Goal: Check status: Check status

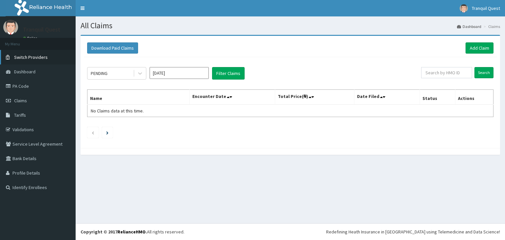
click at [48, 57] on link "Switch Providers" at bounding box center [38, 57] width 76 height 14
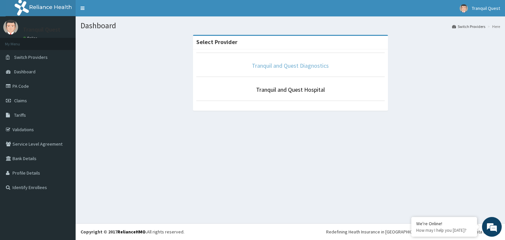
click at [293, 65] on link "Tranquil and Quest Diagnostics" at bounding box center [290, 66] width 77 height 8
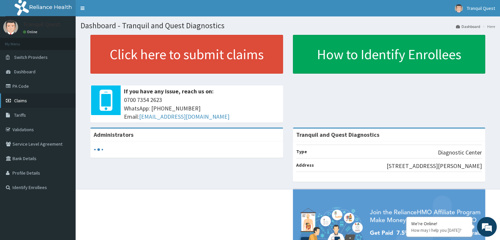
click at [22, 98] on span "Claims" at bounding box center [20, 101] width 13 height 6
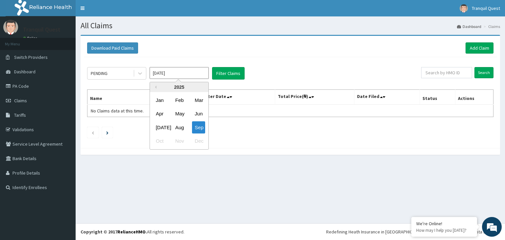
click at [166, 69] on input "[DATE]" at bounding box center [178, 73] width 59 height 12
click at [181, 125] on div "Aug" at bounding box center [178, 127] width 13 height 12
type input "[DATE]"
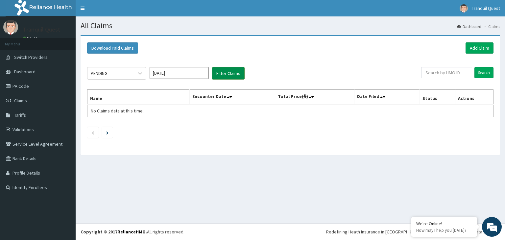
click at [222, 72] on button "Filter Claims" at bounding box center [228, 73] width 33 height 12
click at [225, 74] on button "Filter Claims" at bounding box center [228, 73] width 33 height 12
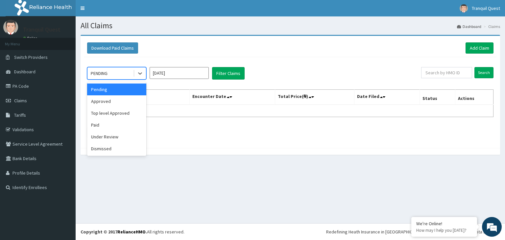
drag, startPoint x: 109, startPoint y: 76, endPoint x: 109, endPoint y: 102, distance: 26.0
click at [109, 79] on div "option Pending focused, 1 of 6. 6 results available. Use Up and Down to choose …" at bounding box center [116, 73] width 59 height 12
click at [109, 102] on div "Approved" at bounding box center [116, 101] width 59 height 12
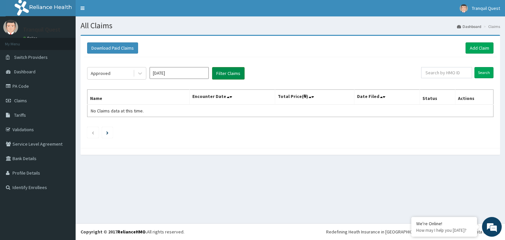
click at [231, 70] on button "Filter Claims" at bounding box center [228, 73] width 33 height 12
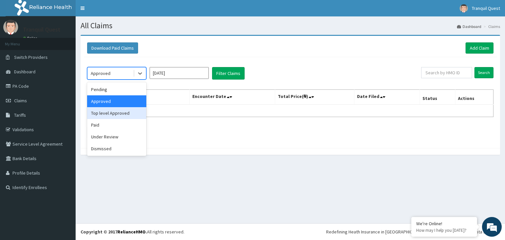
drag, startPoint x: 123, startPoint y: 76, endPoint x: 113, endPoint y: 114, distance: 39.7
click at [113, 79] on div "option Approved, selected. option Top level Approved focused, 3 of 6. 6 results…" at bounding box center [116, 73] width 59 height 12
click at [113, 114] on div "Top level Approved" at bounding box center [116, 113] width 59 height 12
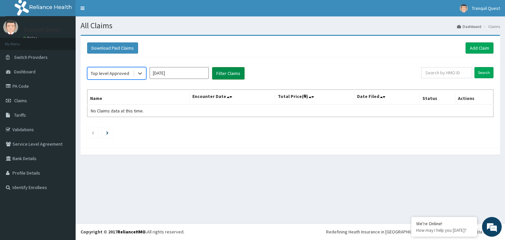
click at [217, 76] on button "Filter Claims" at bounding box center [228, 73] width 33 height 12
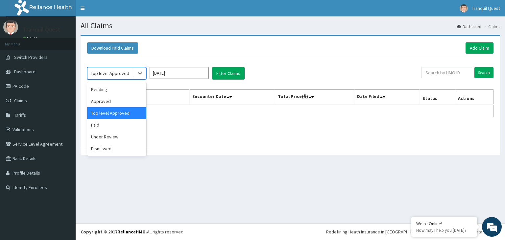
click at [112, 72] on div "Top level Approved" at bounding box center [110, 73] width 38 height 7
click at [105, 136] on div "Under Review" at bounding box center [116, 137] width 59 height 12
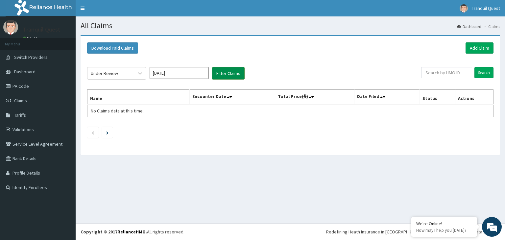
click at [219, 75] on button "Filter Claims" at bounding box center [228, 73] width 33 height 12
click at [112, 79] on div "Under Review [DATE] Filter Claims Search Name Encounter Date Total Price(₦) Dat…" at bounding box center [290, 100] width 413 height 87
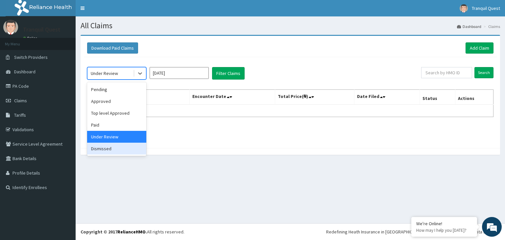
drag, startPoint x: 109, startPoint y: 75, endPoint x: 106, endPoint y: 151, distance: 75.9
click at [106, 79] on div "option Under Review, selected. option Dismissed focused, 6 of 6. 6 results avai…" at bounding box center [116, 73] width 59 height 12
click at [106, 151] on div "Dismissed" at bounding box center [116, 149] width 59 height 12
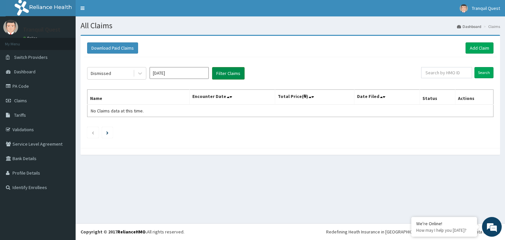
click at [230, 76] on button "Filter Claims" at bounding box center [228, 73] width 33 height 12
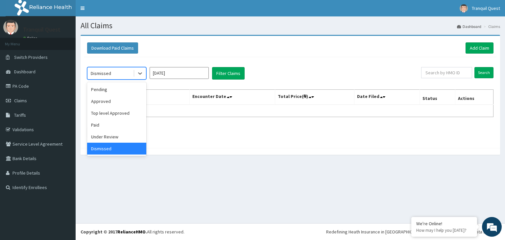
click at [110, 74] on div "Dismissed" at bounding box center [101, 73] width 20 height 7
click at [104, 124] on div "Paid" at bounding box center [116, 125] width 59 height 12
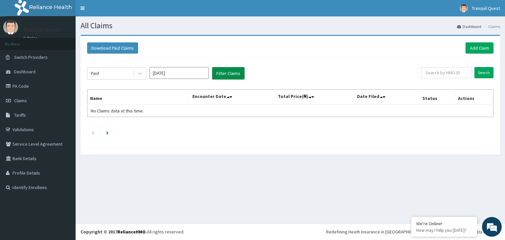
click at [220, 77] on button "Filter Claims" at bounding box center [228, 73] width 33 height 12
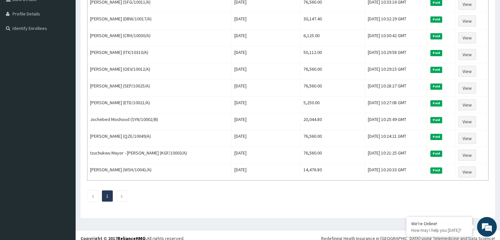
scroll to position [160, 0]
